Goal: Task Accomplishment & Management: Complete application form

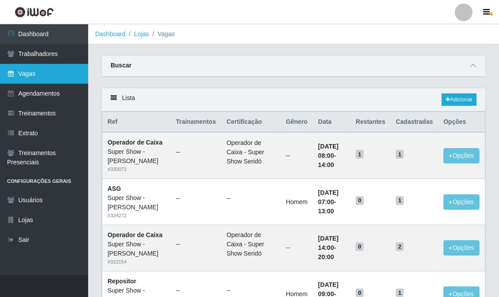
click at [56, 71] on link "Vagas" at bounding box center [44, 74] width 88 height 20
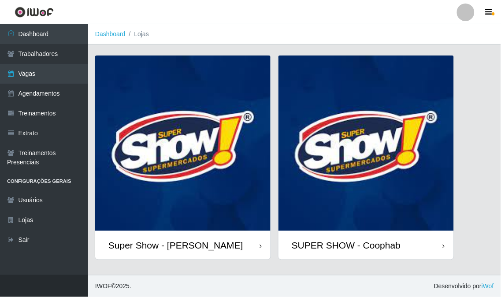
click at [398, 168] on img at bounding box center [366, 143] width 175 height 175
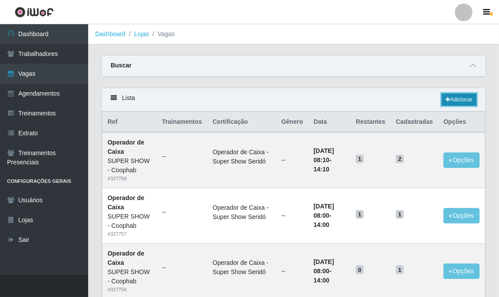
click at [456, 98] on link "Adicionar" at bounding box center [459, 99] width 35 height 12
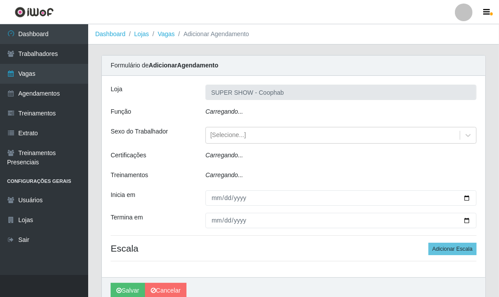
type input "SUPER SHOW - Coophab"
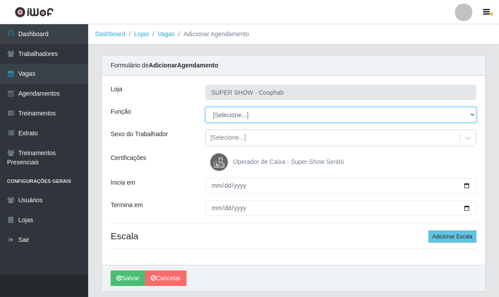
click at [245, 119] on select "[Selecione...] ASG ASG + ASG ++ Auxiliar de Estacionamento Auxiliar de Estacion…" at bounding box center [340, 114] width 271 height 15
select select "72"
click at [205, 107] on select "[Selecione...] ASG ASG + ASG ++ Auxiliar de Estacionamento Auxiliar de Estacion…" at bounding box center [340, 114] width 271 height 15
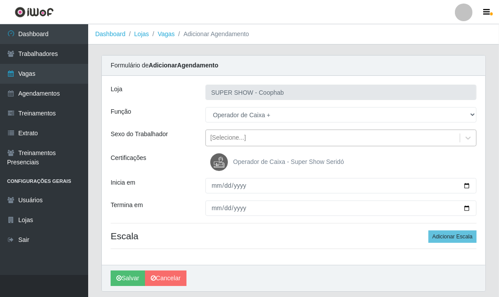
click at [233, 135] on div "[Selecione...]" at bounding box center [228, 138] width 36 height 9
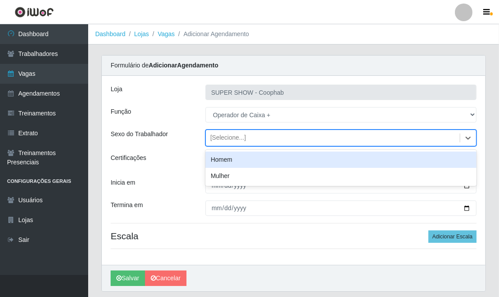
click at [233, 135] on div "[Selecione...]" at bounding box center [228, 138] width 36 height 9
click at [167, 172] on div "Loja SUPER SHOW - Coophab Função [Selecione...] ASG ASG + ASG ++ Auxiliar de Es…" at bounding box center [294, 170] width 384 height 189
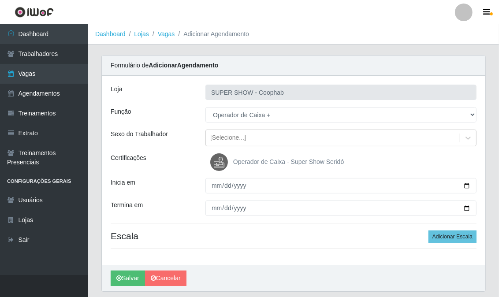
click at [218, 165] on img at bounding box center [220, 162] width 21 height 18
click at [0, 0] on input "Operador de Caixa - Super Show Seridó" at bounding box center [0, 0] width 0 height 0
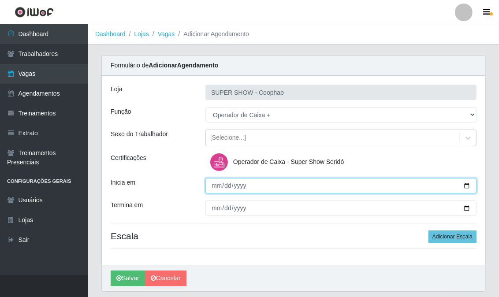
click at [213, 187] on input "Inicia em" at bounding box center [340, 185] width 271 height 15
type input "[DATE]"
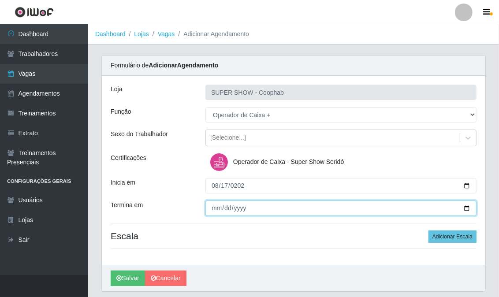
click at [216, 205] on input "Termina em" at bounding box center [340, 208] width 271 height 15
type input "[DATE]"
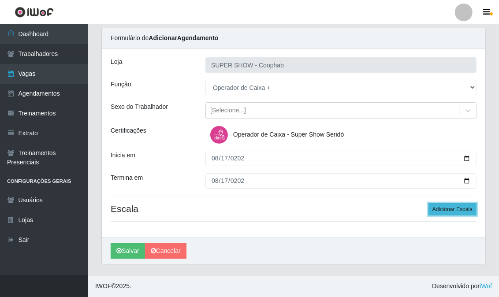
click at [451, 208] on button "Adicionar Escala" at bounding box center [453, 209] width 48 height 12
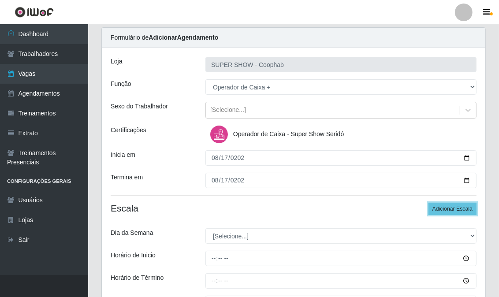
scroll to position [77, 0]
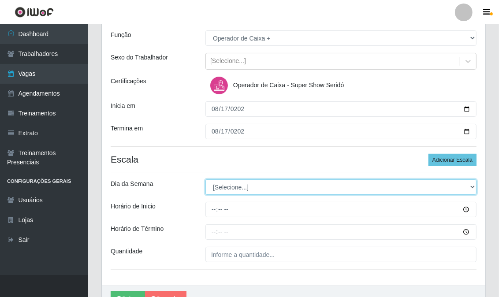
click at [228, 187] on select "[Selecione...] Segunda Terça Quarta Quinta Sexta Sábado Domingo" at bounding box center [340, 186] width 271 height 15
select select "0"
click at [205, 179] on select "[Selecione...] Segunda Terça Quarta Quinta Sexta Sábado Domingo" at bounding box center [340, 186] width 271 height 15
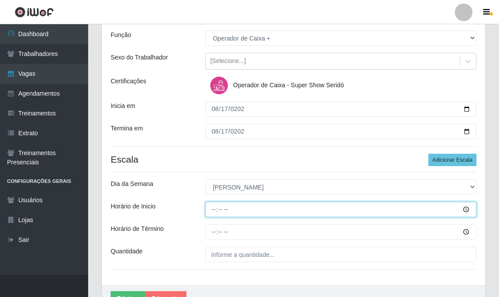
click at [211, 212] on input "Horário de Inicio" at bounding box center [340, 209] width 271 height 15
type input "08:10"
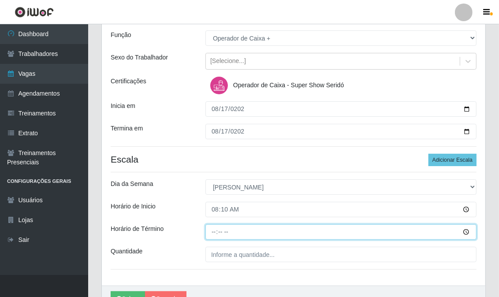
click at [216, 235] on input "Horário de Término" at bounding box center [340, 231] width 271 height 15
type input "14:10"
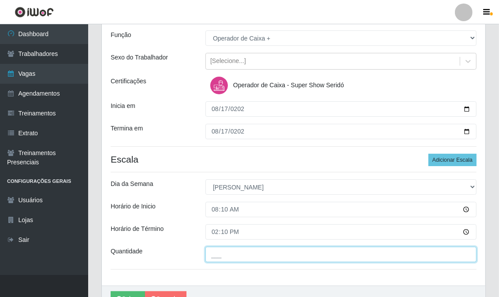
click at [230, 252] on input "___" at bounding box center [340, 254] width 271 height 15
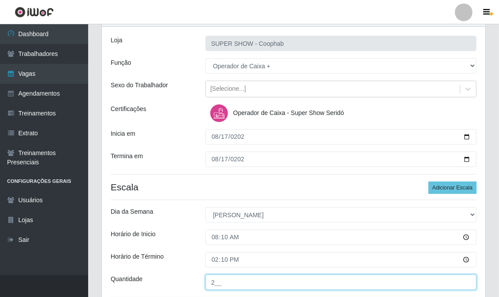
scroll to position [125, 0]
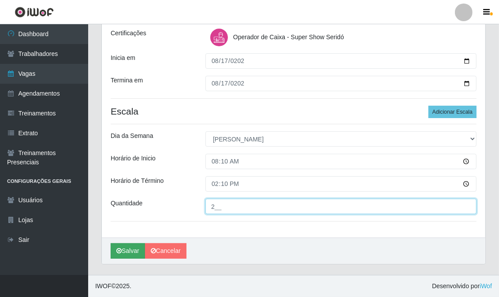
type input "2__"
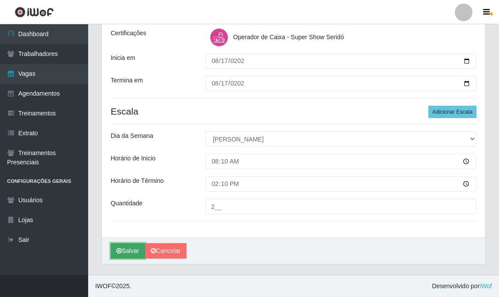
click at [129, 250] on button "Salvar" at bounding box center [128, 250] width 34 height 15
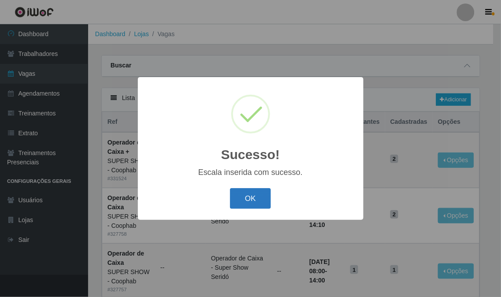
click at [249, 200] on button "OK" at bounding box center [250, 198] width 41 height 21
